Goal: Transaction & Acquisition: Book appointment/travel/reservation

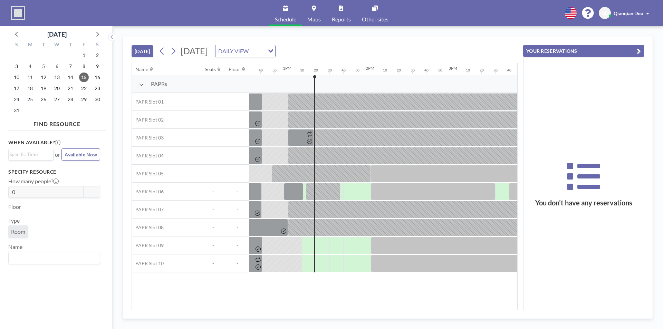
scroll to position [0, 1014]
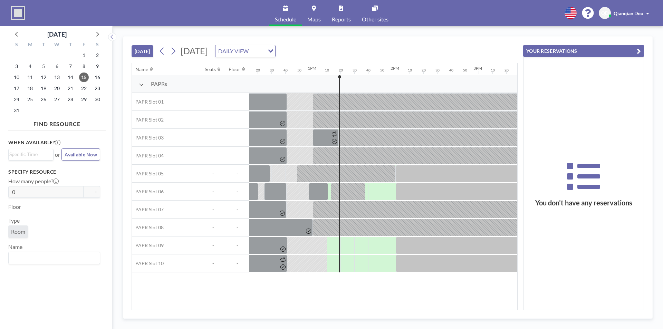
drag, startPoint x: 341, startPoint y: 84, endPoint x: 336, endPoint y: 85, distance: 5.2
click at [336, 85] on div "PAPRs" at bounding box center [171, 84] width 2106 height 18
click at [338, 81] on div "PAPRs" at bounding box center [171, 84] width 2106 height 18
click at [341, 91] on div "PAPRs" at bounding box center [171, 84] width 2106 height 18
click at [350, 244] on div at bounding box center [347, 245] width 14 height 17
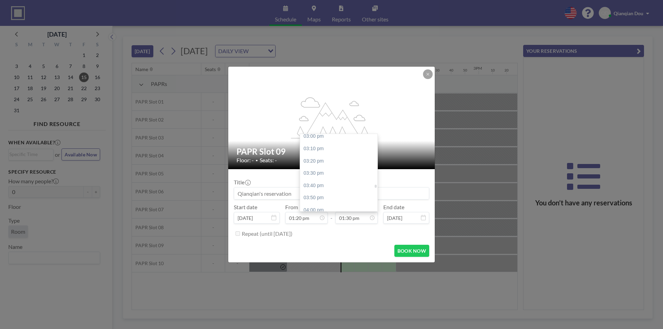
scroll to position [1099, 0]
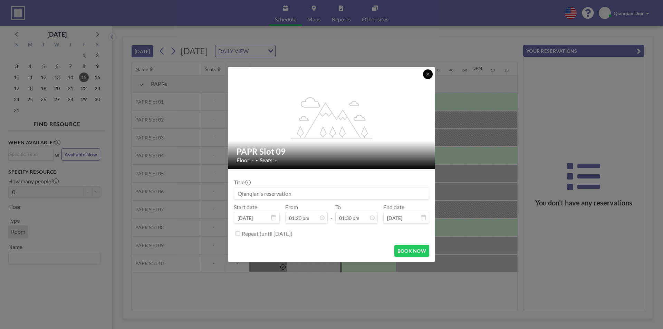
click at [428, 72] on icon at bounding box center [428, 74] width 4 height 4
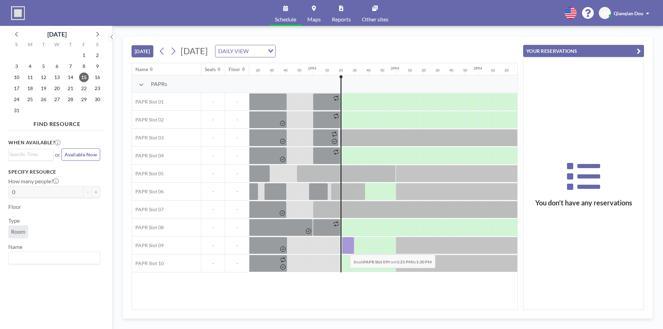
click at [344, 249] on div at bounding box center [348, 245] width 12 height 17
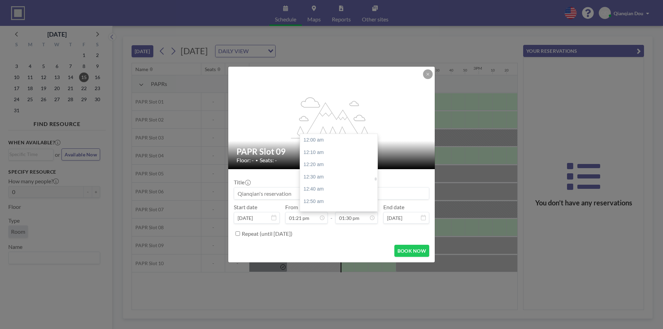
scroll to position [995, 0]
click at [321, 174] on div "02:00 pm" at bounding box center [340, 177] width 81 height 12
type input "02:00 pm"
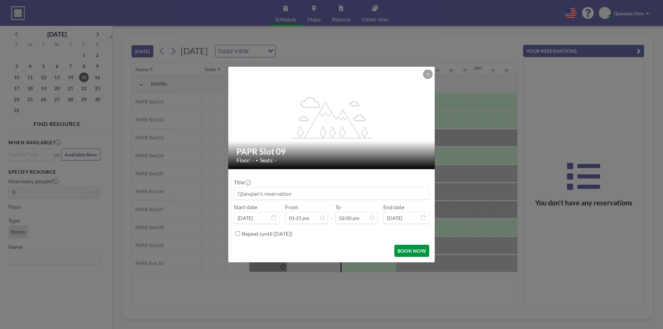
click at [406, 249] on button "BOOK NOW" at bounding box center [411, 251] width 35 height 12
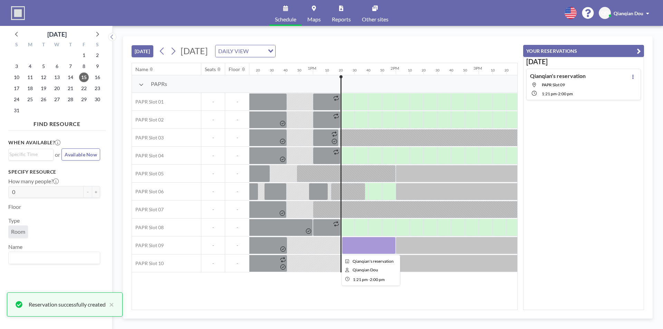
click at [378, 244] on div at bounding box center [369, 245] width 54 height 17
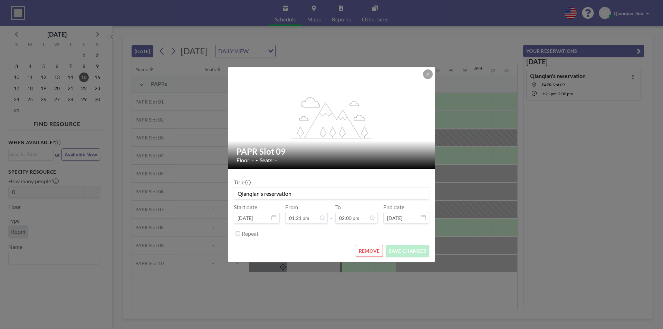
click at [368, 251] on button "REMOVE" at bounding box center [369, 251] width 27 height 12
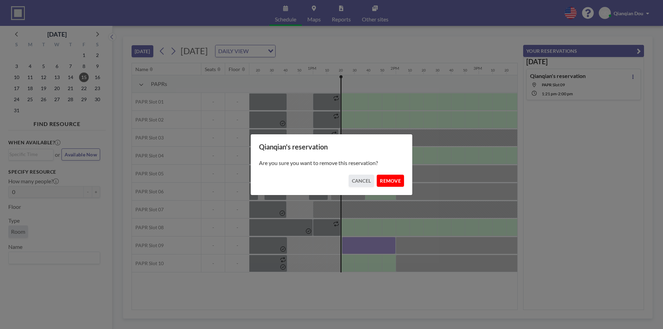
click at [391, 181] on button "REMOVE" at bounding box center [390, 181] width 27 height 12
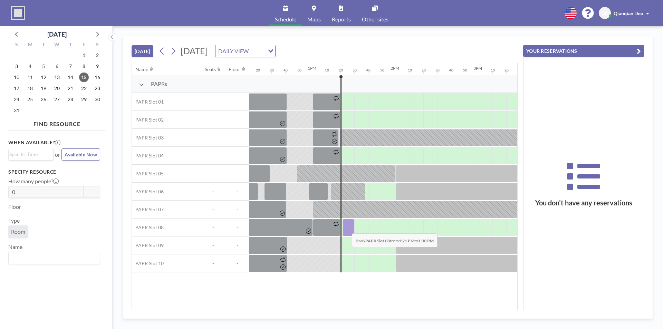
click at [346, 228] on div at bounding box center [349, 227] width 12 height 17
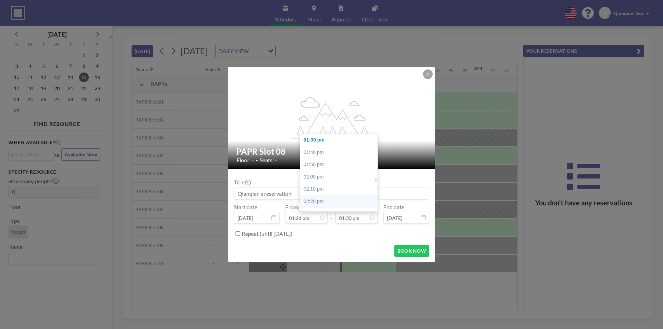
scroll to position [1064, 0]
click at [319, 179] on div "03:00 pm" at bounding box center [340, 181] width 81 height 12
type input "03:00 pm"
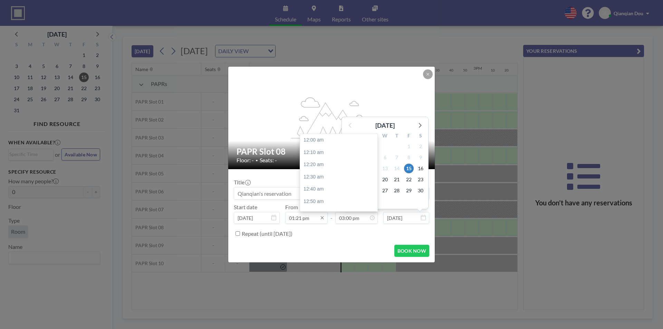
scroll to position [1106, 0]
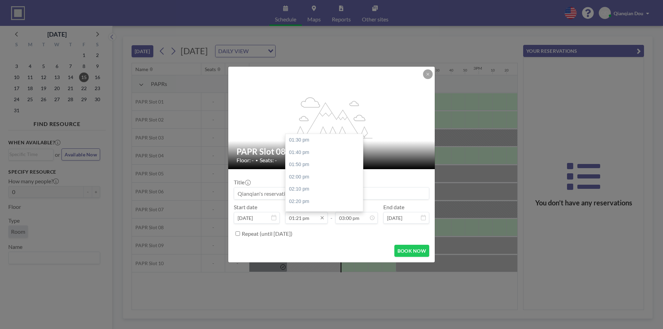
click at [316, 219] on input "01:21 pm" at bounding box center [306, 218] width 42 height 12
click at [305, 136] on div "01:30 pm" at bounding box center [326, 140] width 81 height 12
type input "01:30 pm"
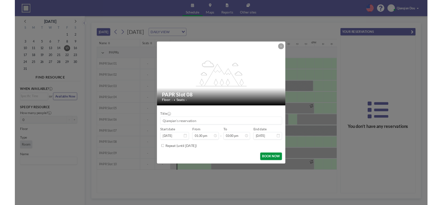
scroll to position [0, 1105]
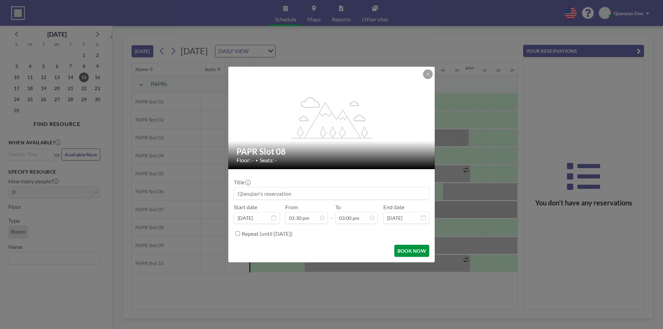
click at [411, 250] on button "BOOK NOW" at bounding box center [411, 251] width 35 height 12
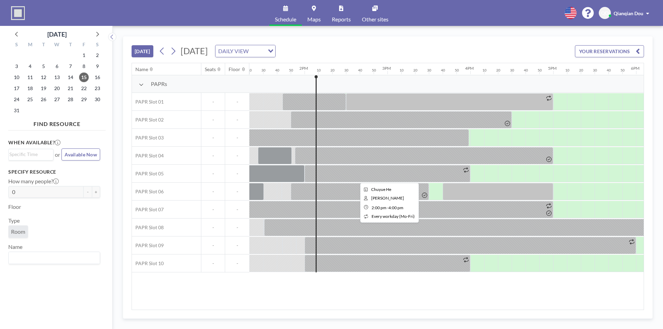
click at [380, 177] on div at bounding box center [388, 173] width 166 height 17
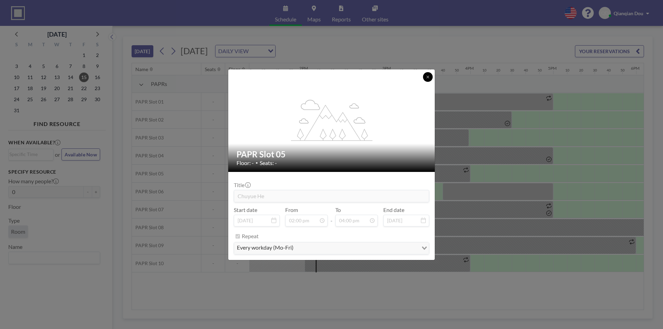
click at [429, 75] on icon at bounding box center [428, 77] width 4 height 4
